Goal: Navigation & Orientation: Find specific page/section

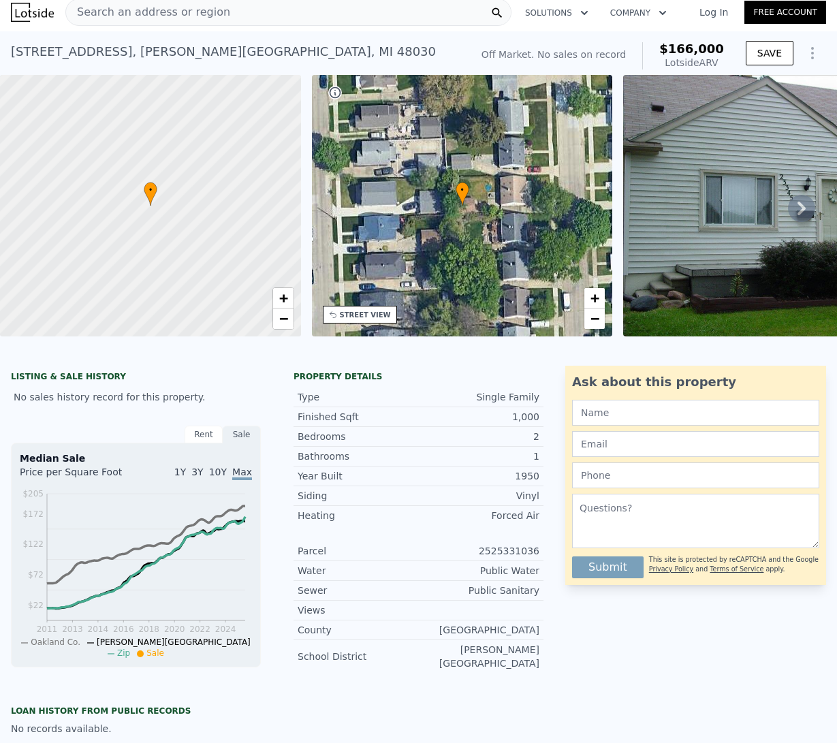
scroll to position [8, 0]
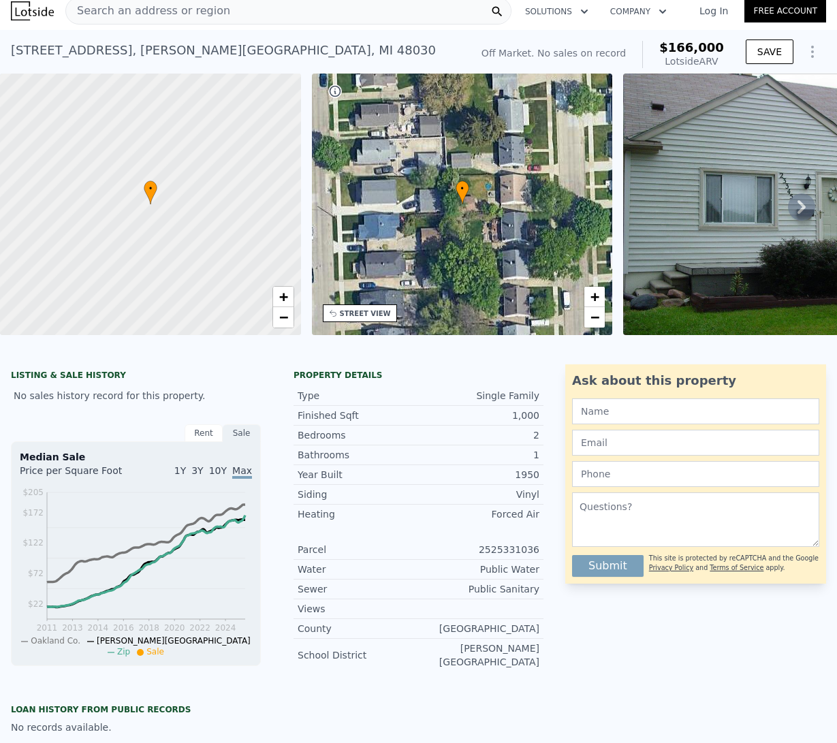
click at [788, 215] on icon at bounding box center [801, 206] width 27 height 27
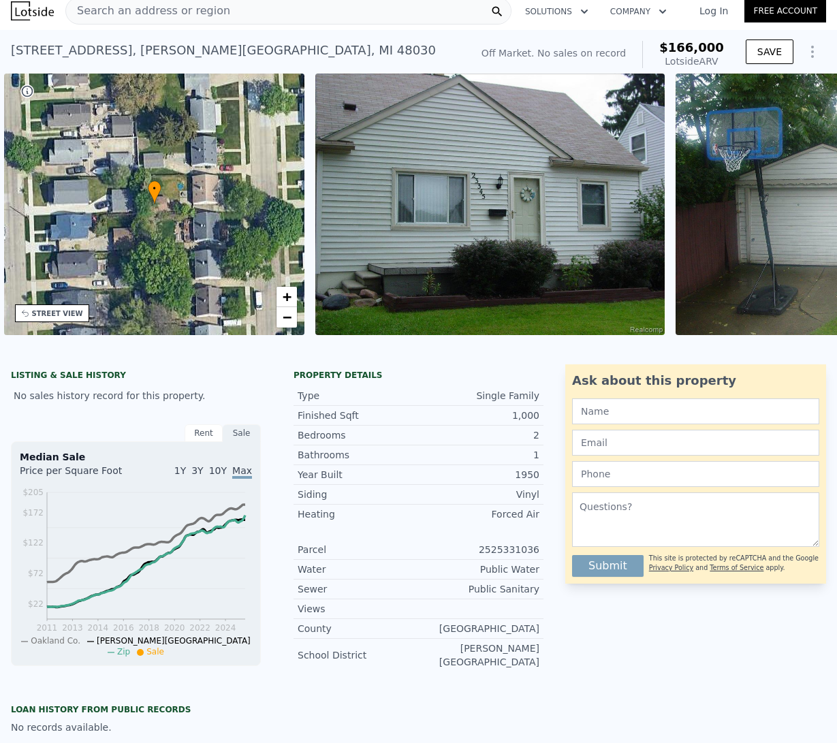
scroll to position [0, 317]
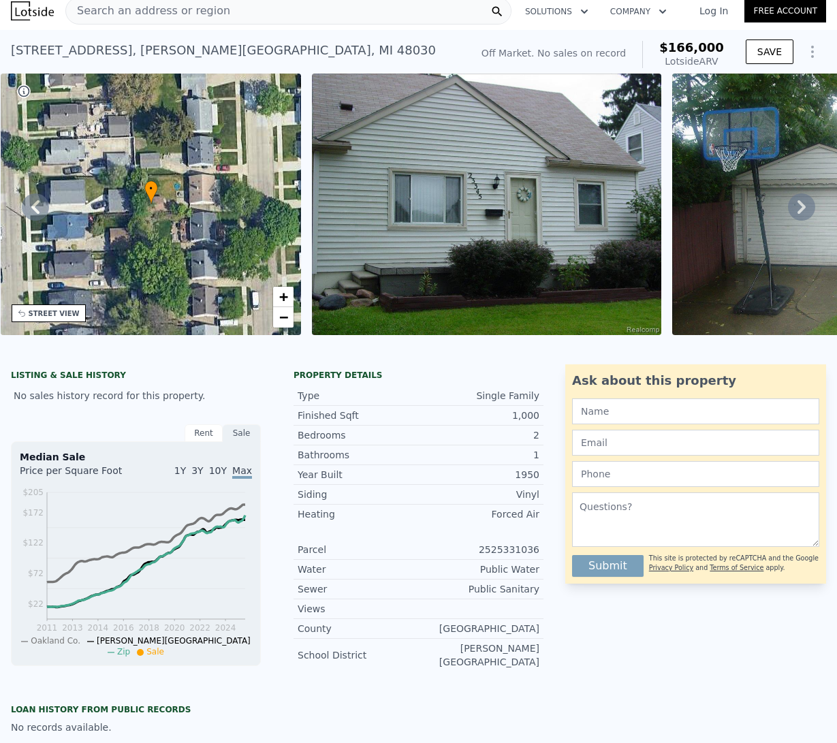
click at [798, 213] on icon at bounding box center [802, 207] width 8 height 14
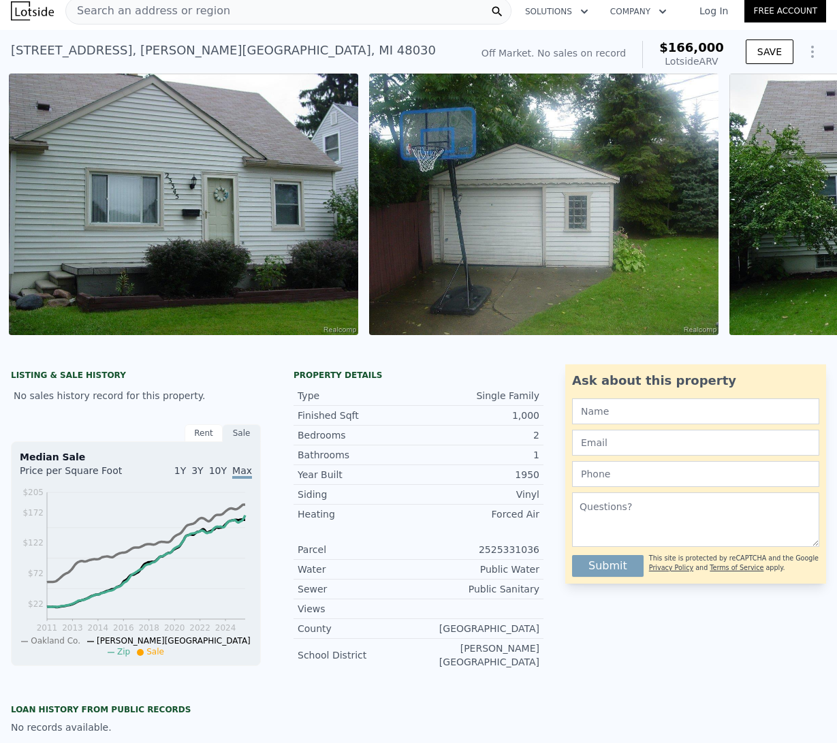
scroll to position [0, 623]
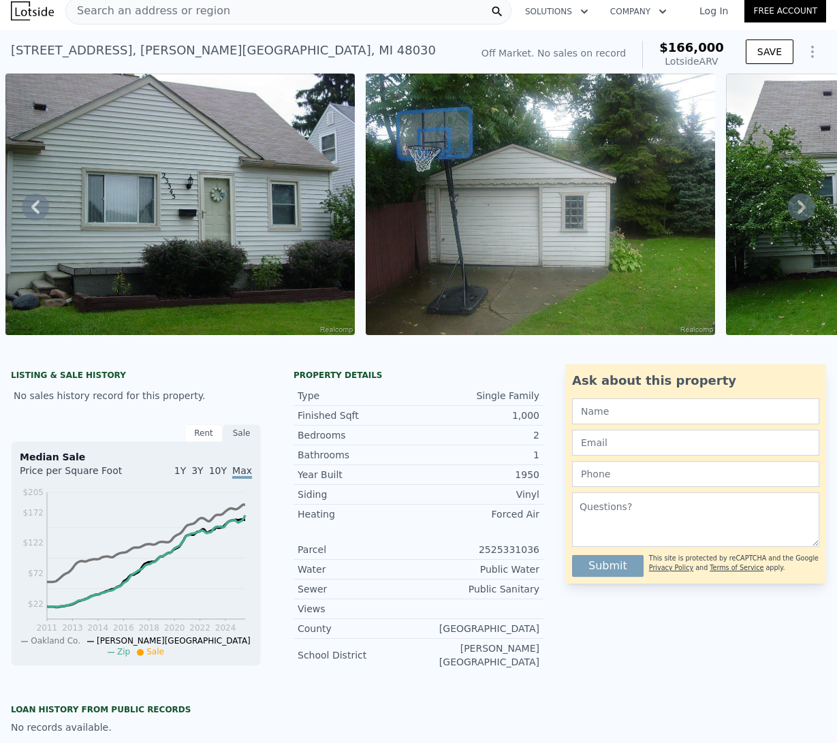
click at [798, 213] on icon at bounding box center [802, 207] width 8 height 14
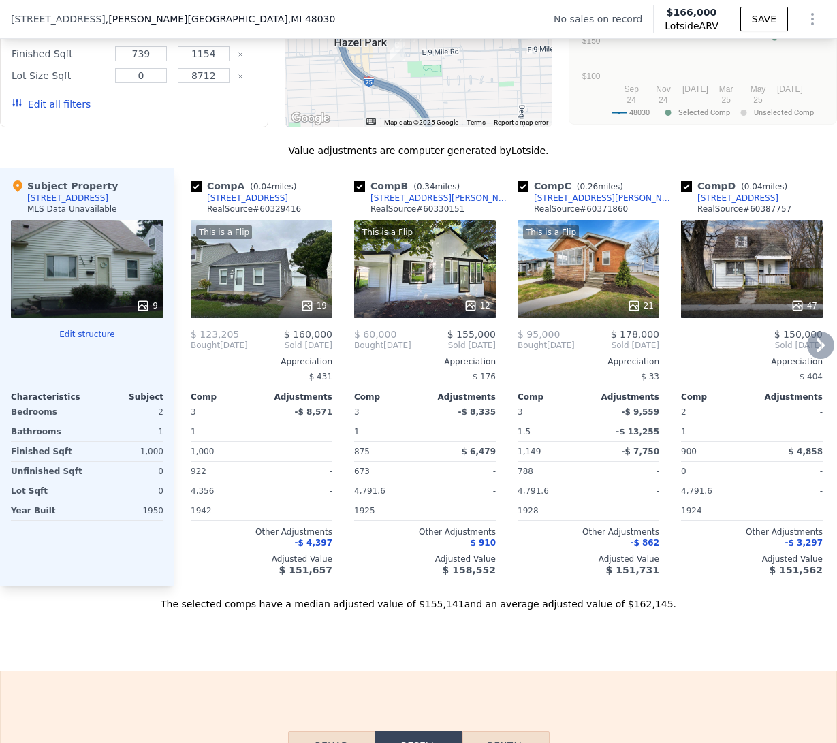
scroll to position [1028, 0]
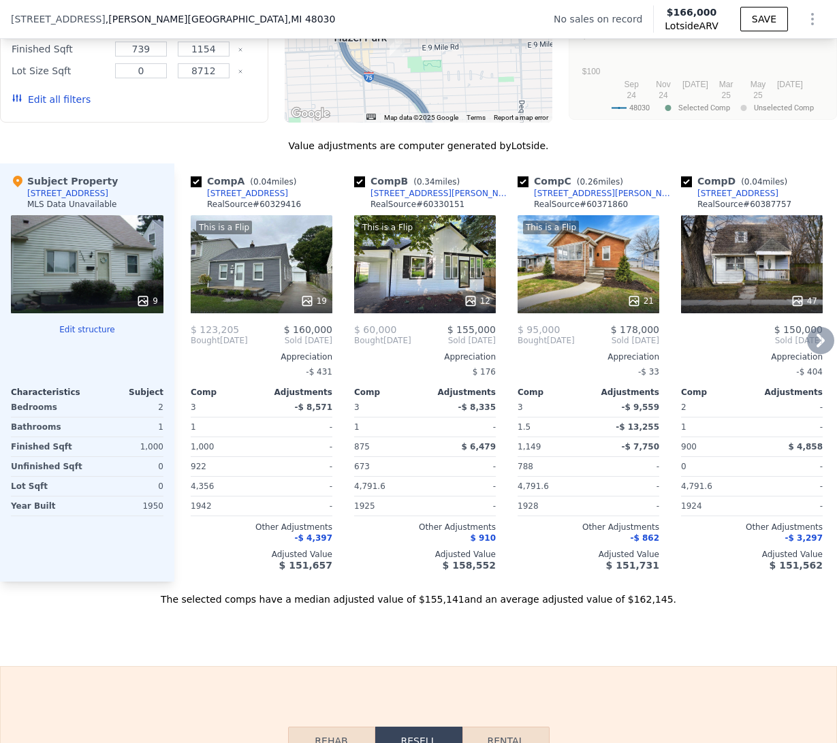
click at [812, 354] on icon at bounding box center [820, 340] width 27 height 27
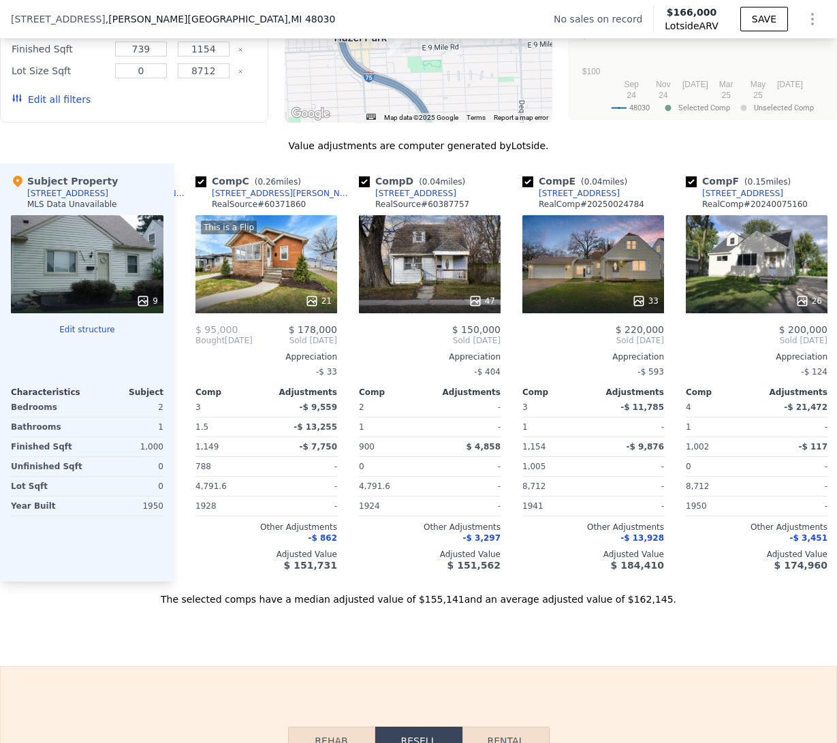
scroll to position [0, 327]
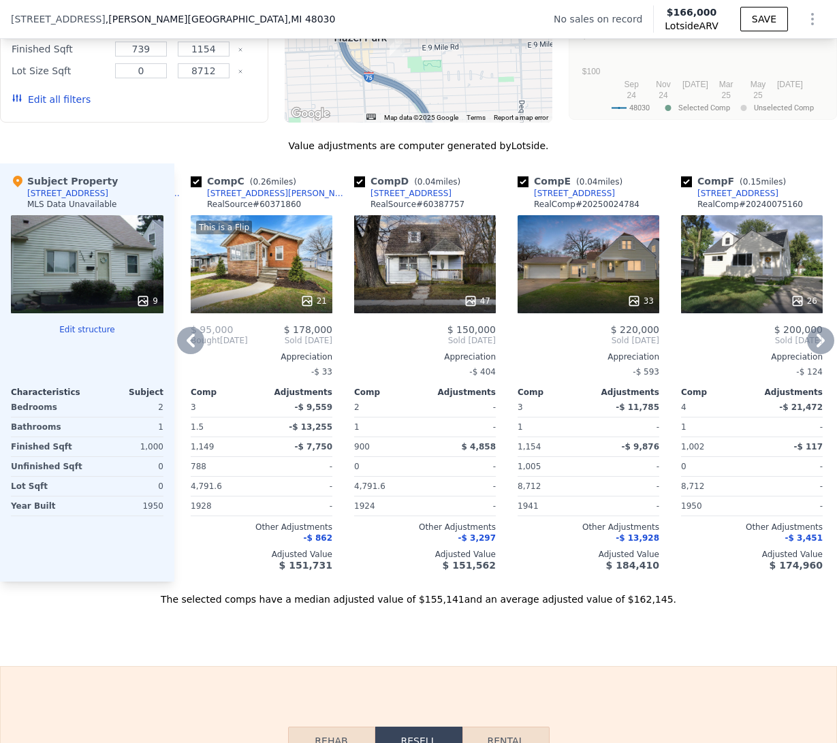
click at [813, 353] on icon at bounding box center [820, 340] width 27 height 27
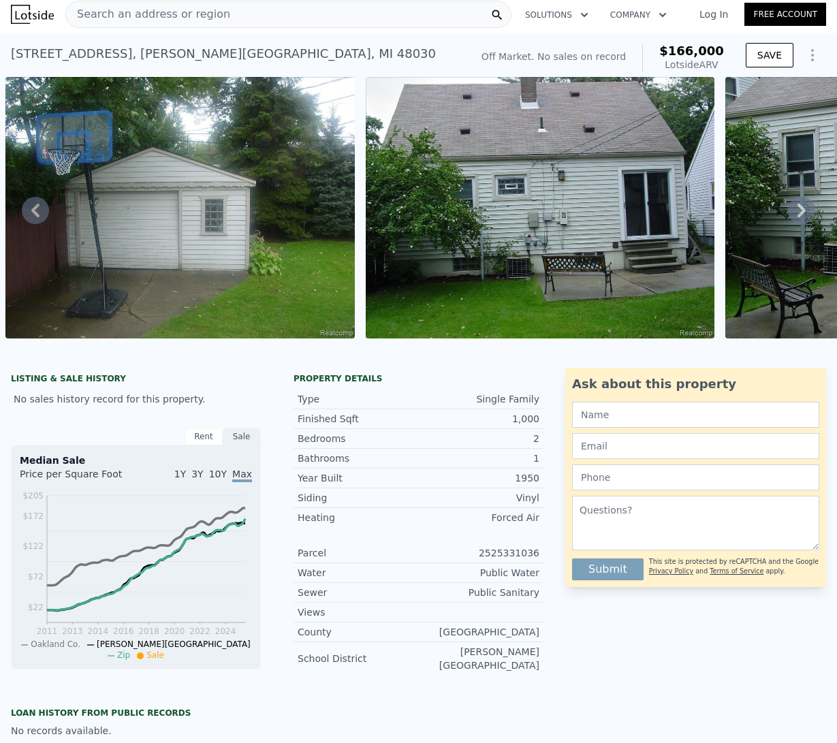
scroll to position [0, 0]
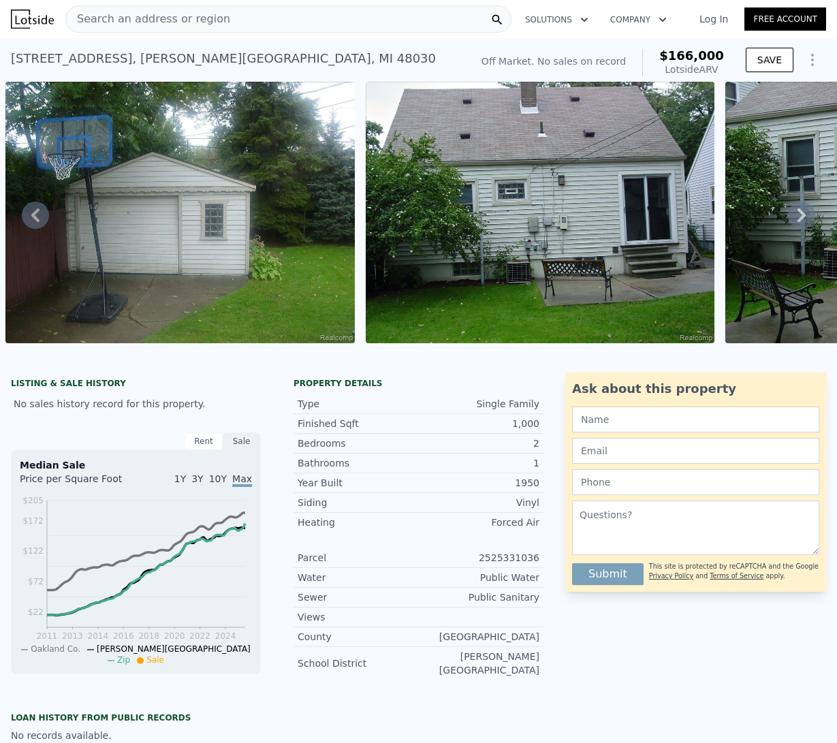
click at [791, 221] on icon at bounding box center [801, 215] width 27 height 27
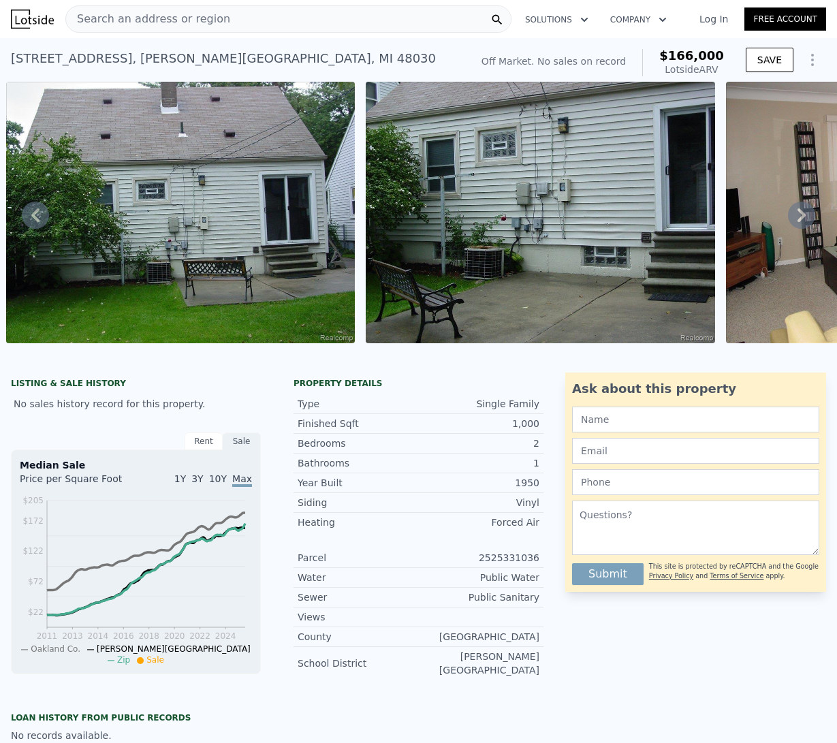
click at [791, 221] on icon at bounding box center [801, 215] width 27 height 27
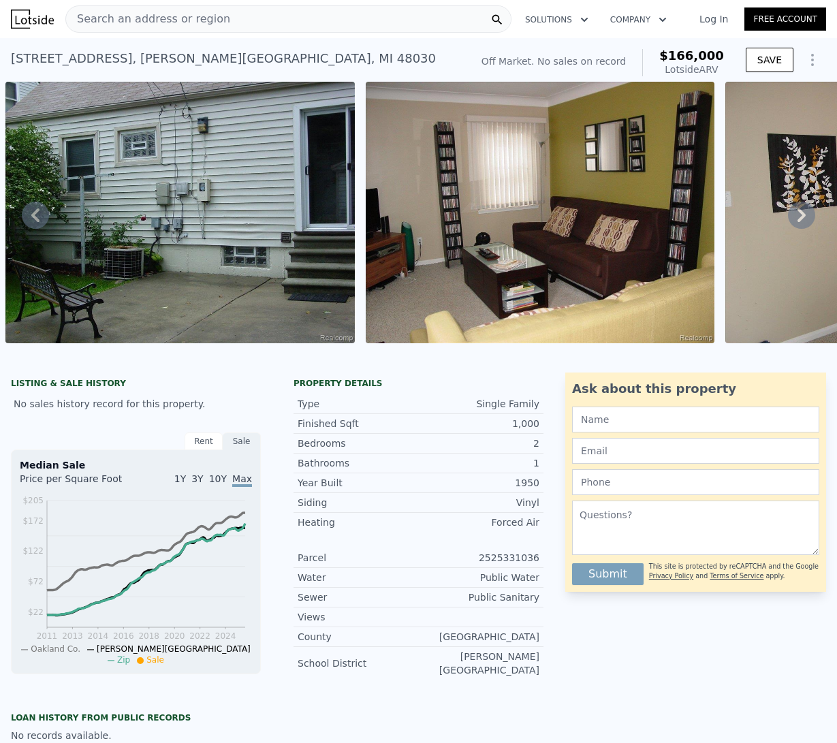
click at [790, 221] on icon at bounding box center [801, 215] width 27 height 27
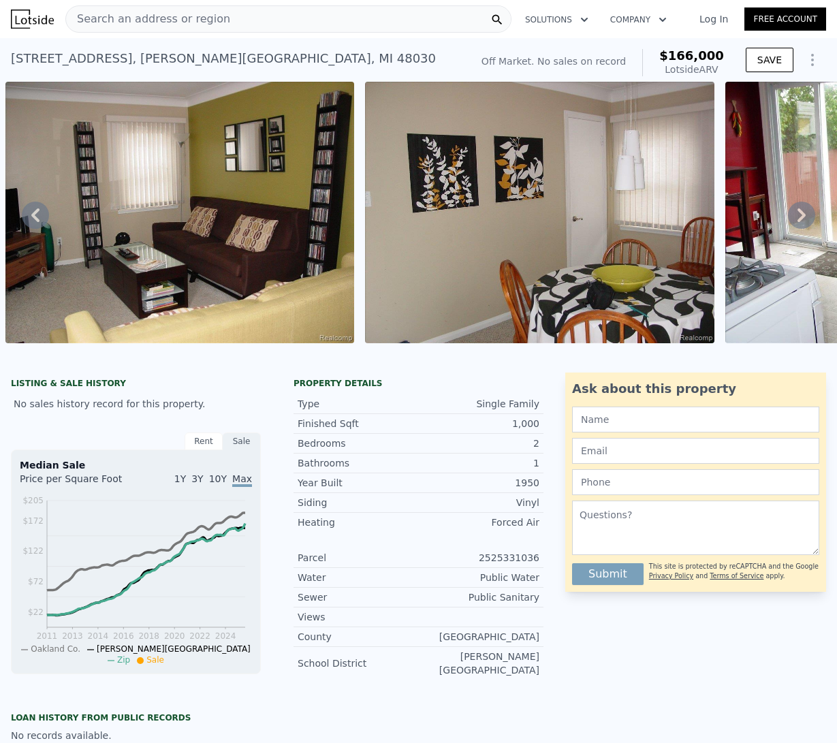
click at [790, 221] on icon at bounding box center [801, 215] width 27 height 27
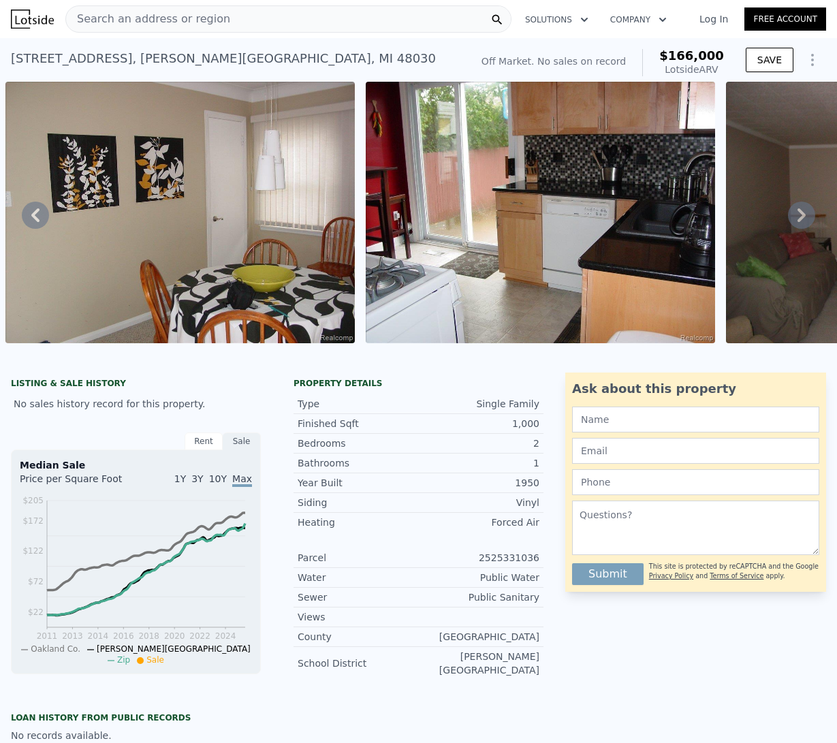
click at [790, 221] on icon at bounding box center [801, 215] width 27 height 27
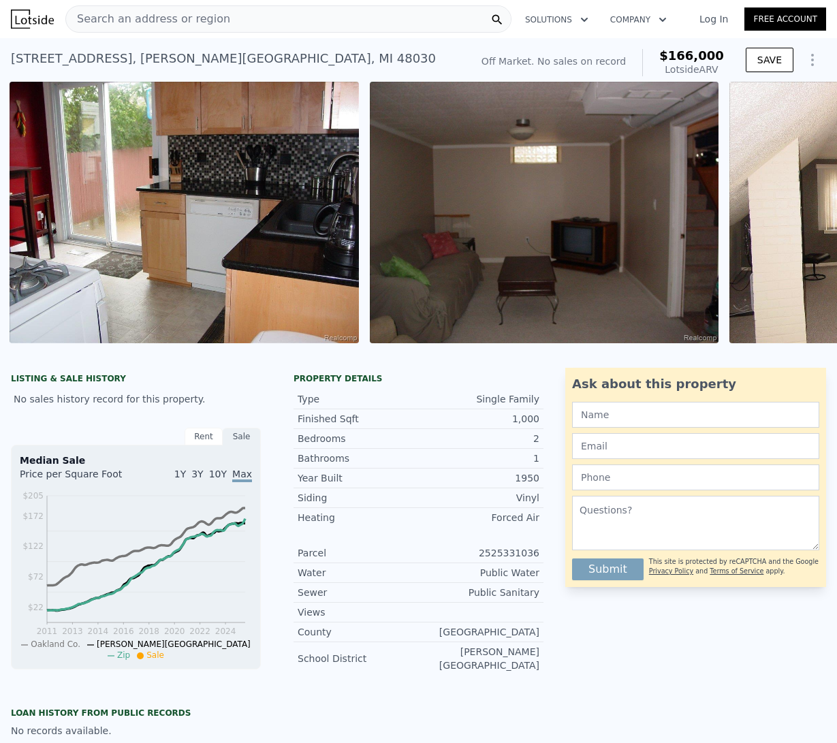
scroll to position [0, 2784]
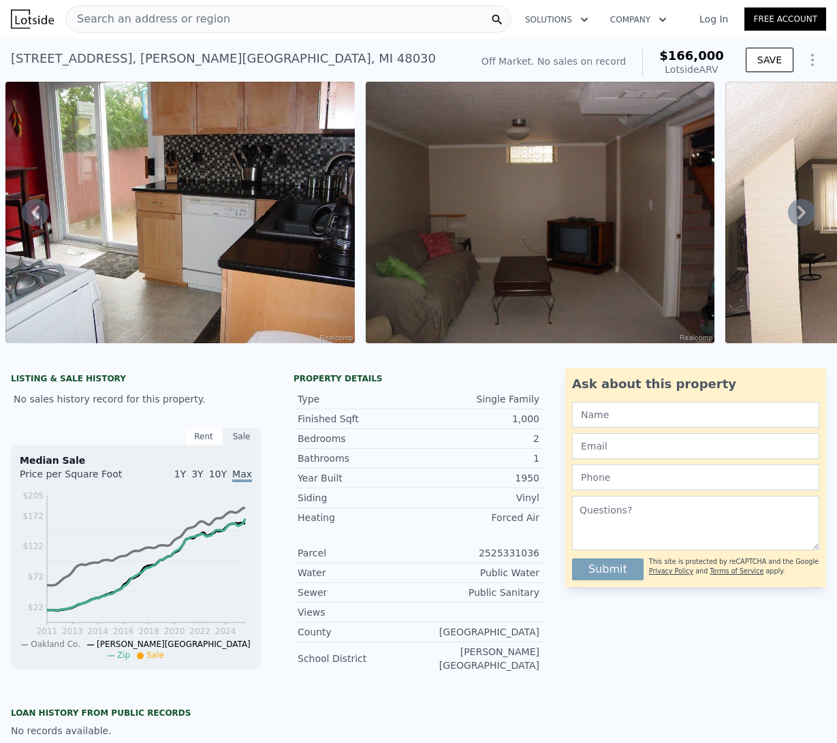
click at [798, 219] on icon at bounding box center [802, 213] width 8 height 14
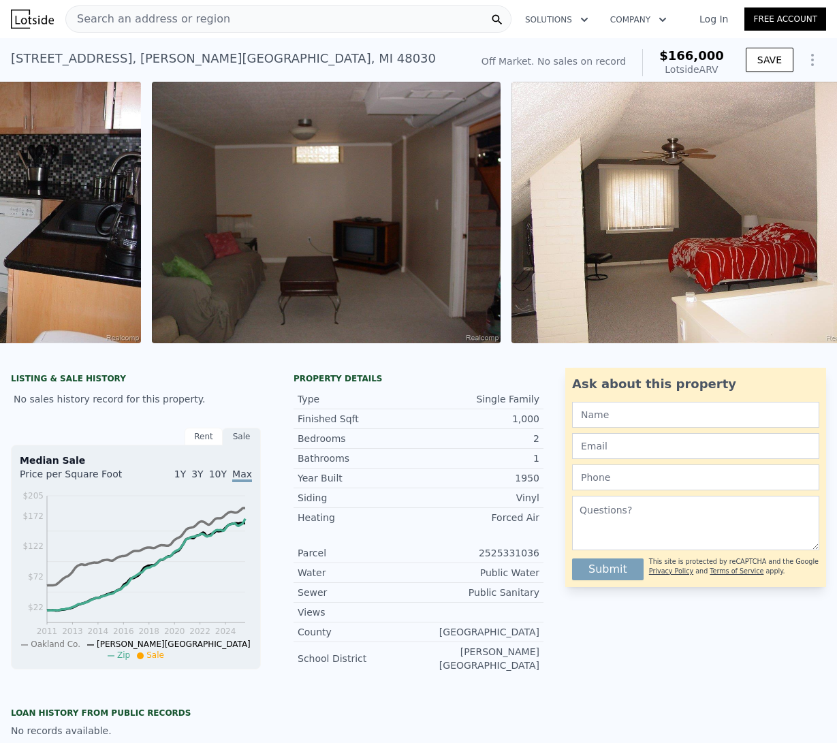
scroll to position [0, 3037]
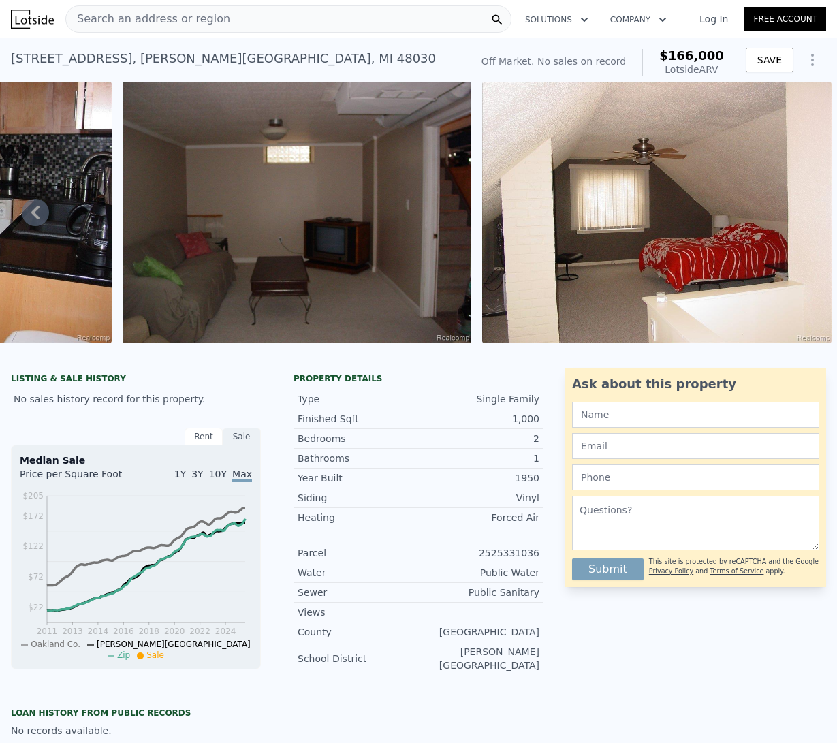
click at [790, 221] on img at bounding box center [656, 213] width 349 height 262
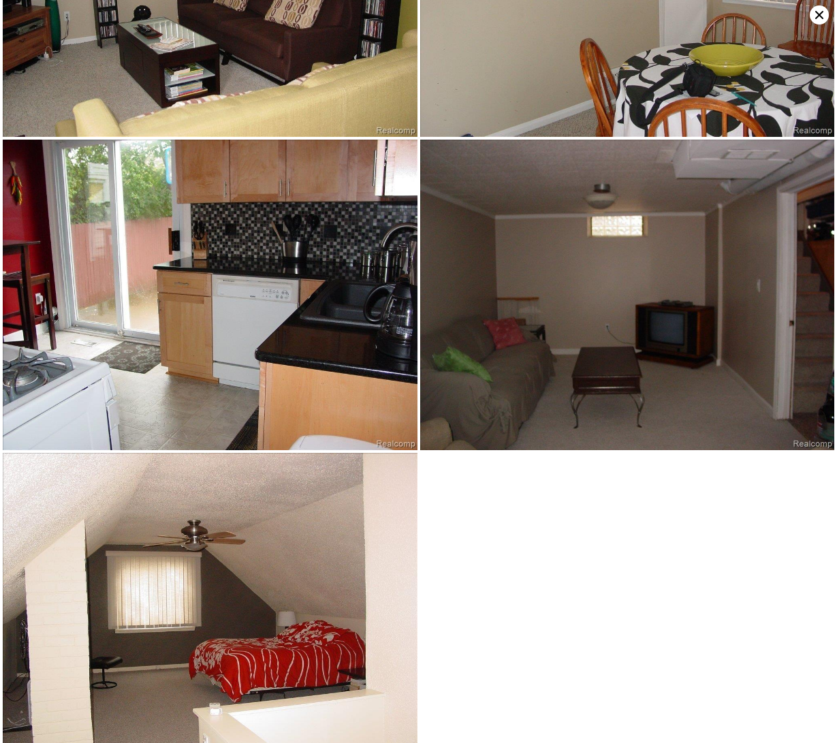
scroll to position [801, 0]
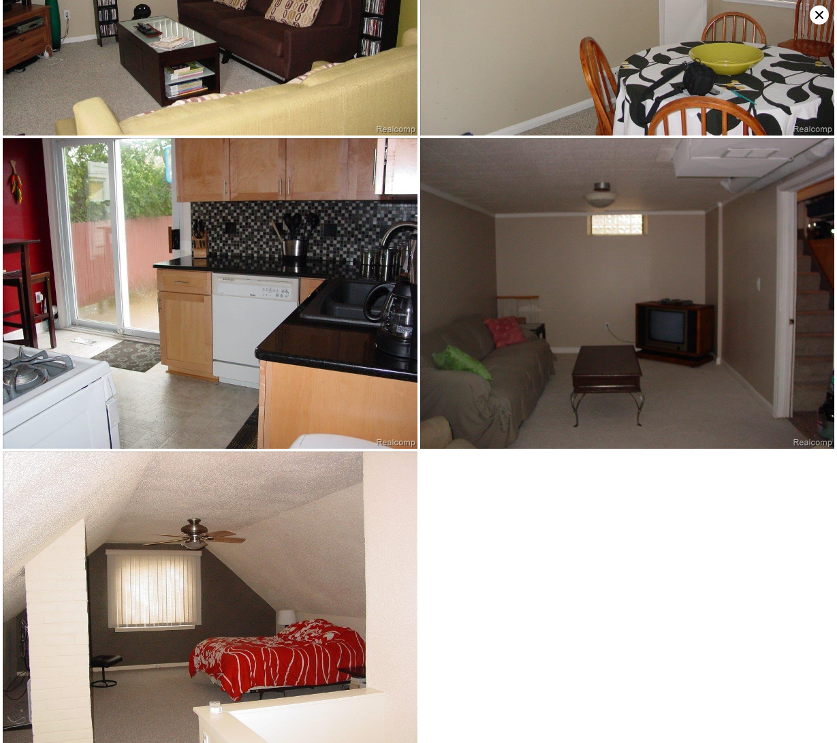
click at [790, 221] on img at bounding box center [627, 293] width 415 height 311
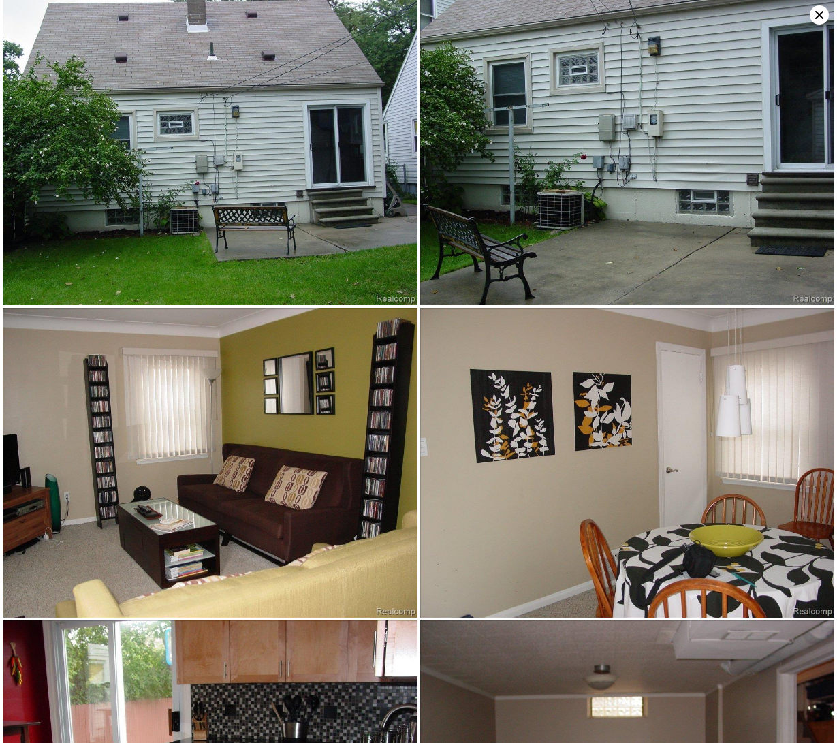
scroll to position [309, 0]
